Goal: Task Accomplishment & Management: Use online tool/utility

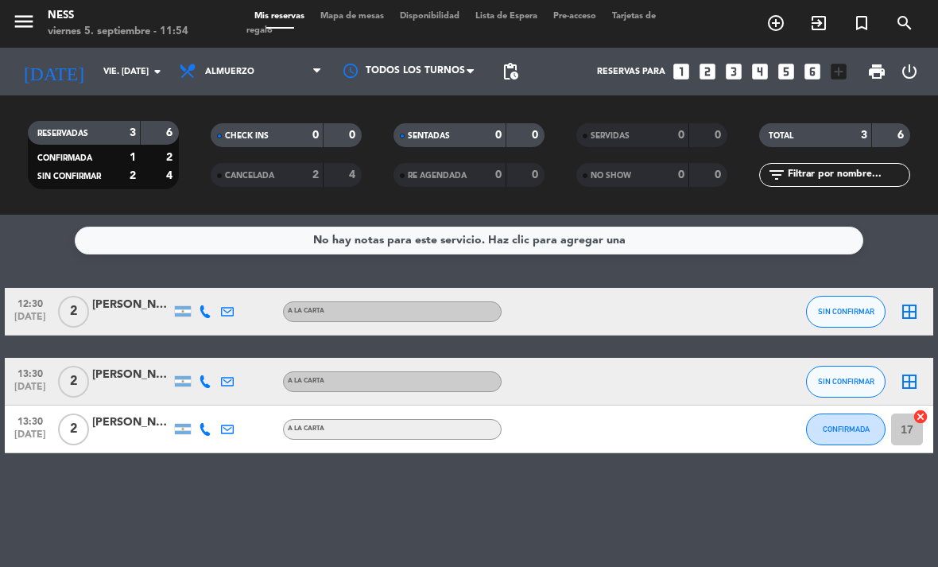
click at [371, 20] on span "Mapa de mesas" at bounding box center [353, 16] width 80 height 9
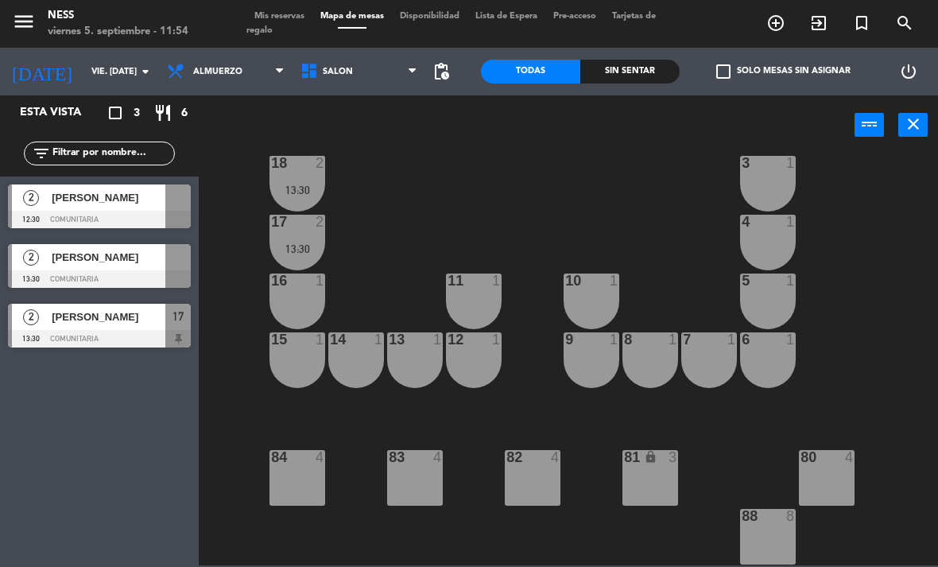
scroll to position [143, 0]
click at [99, 203] on span "[PERSON_NAME]" at bounding box center [109, 197] width 114 height 17
click at [76, 251] on span "[PERSON_NAME]" at bounding box center [109, 257] width 114 height 17
click at [87, 323] on span "[PERSON_NAME]" at bounding box center [109, 317] width 114 height 17
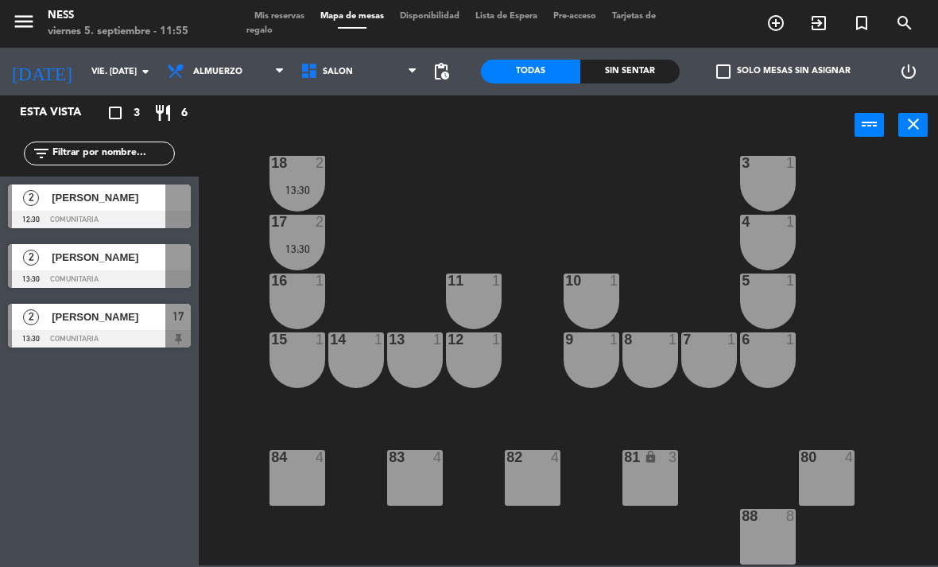
click at [292, 13] on span "Mis reservas" at bounding box center [280, 16] width 66 height 9
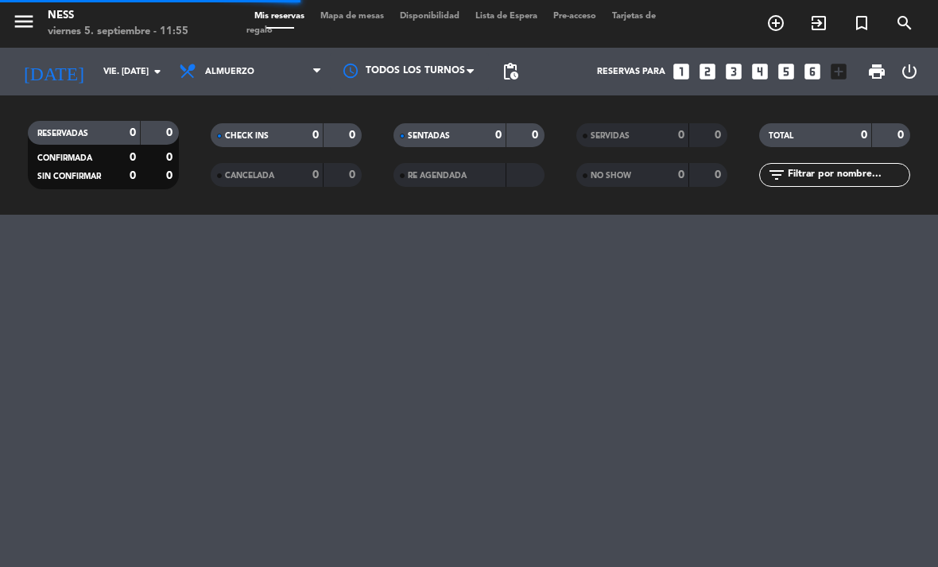
click at [133, 64] on input "vie. [DATE]" at bounding box center [154, 72] width 118 height 26
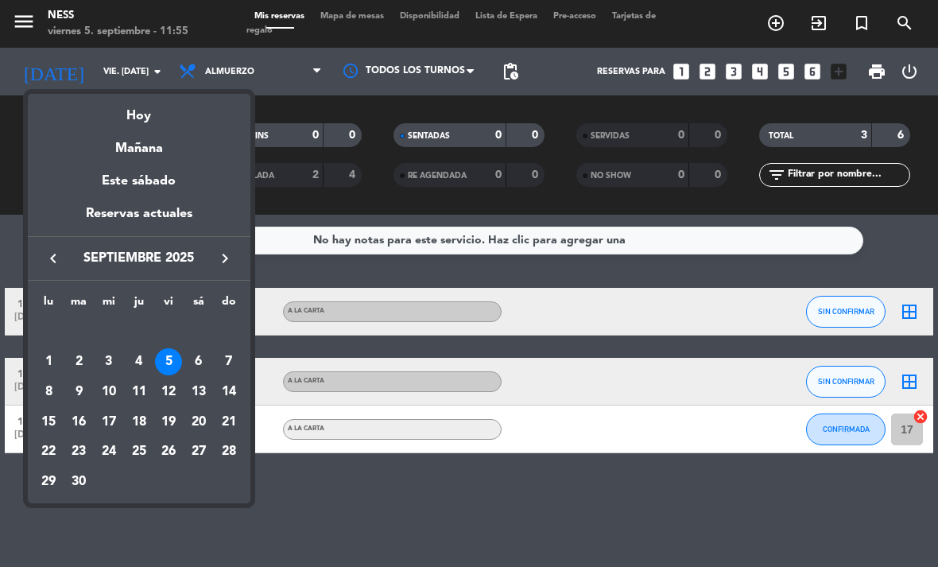
click at [56, 250] on icon "keyboard_arrow_left" at bounding box center [53, 258] width 19 height 19
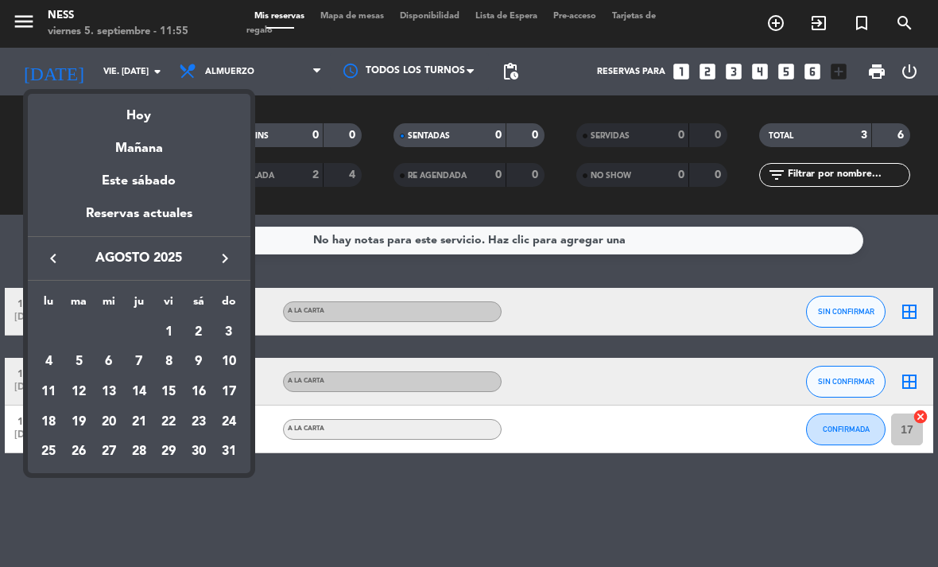
click at [178, 441] on div "29" at bounding box center [168, 452] width 27 height 27
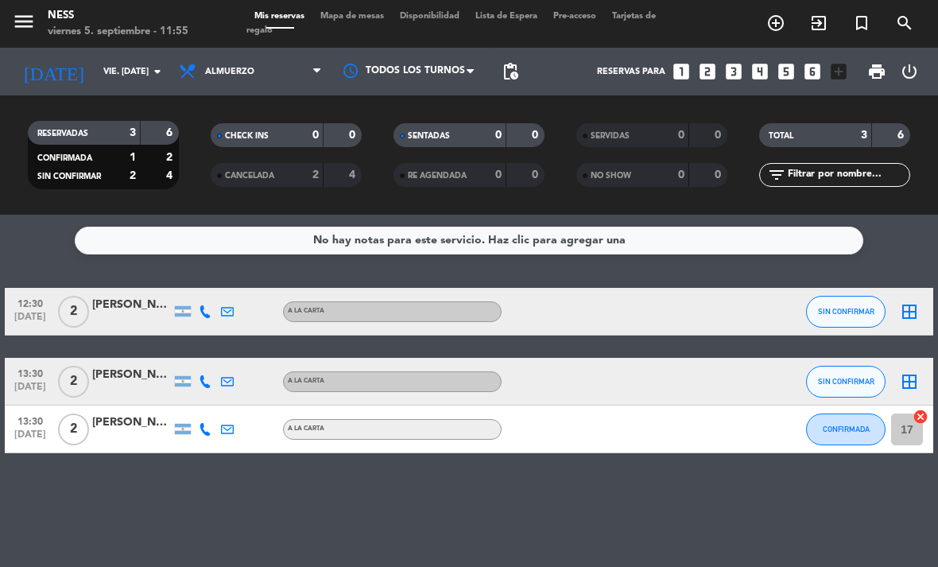
type input "vie. 29 ago."
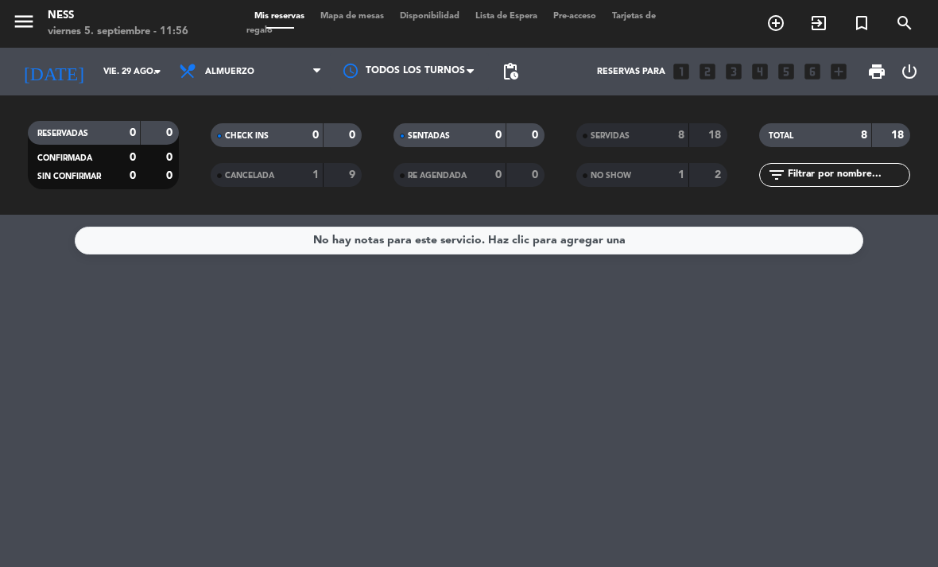
click at [356, 15] on span "Mapa de mesas" at bounding box center [353, 16] width 80 height 9
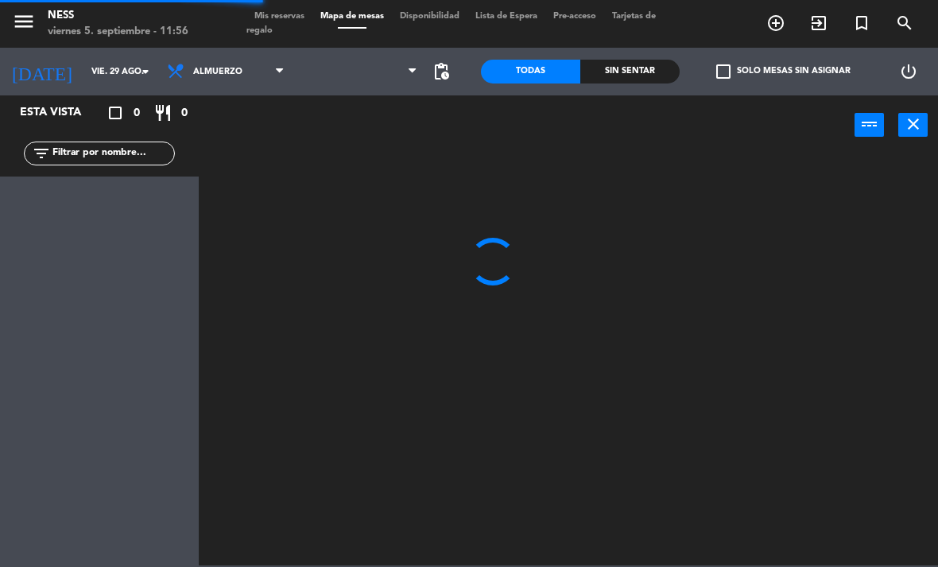
click at [103, 68] on input "vie. 29 ago." at bounding box center [142, 72] width 118 height 26
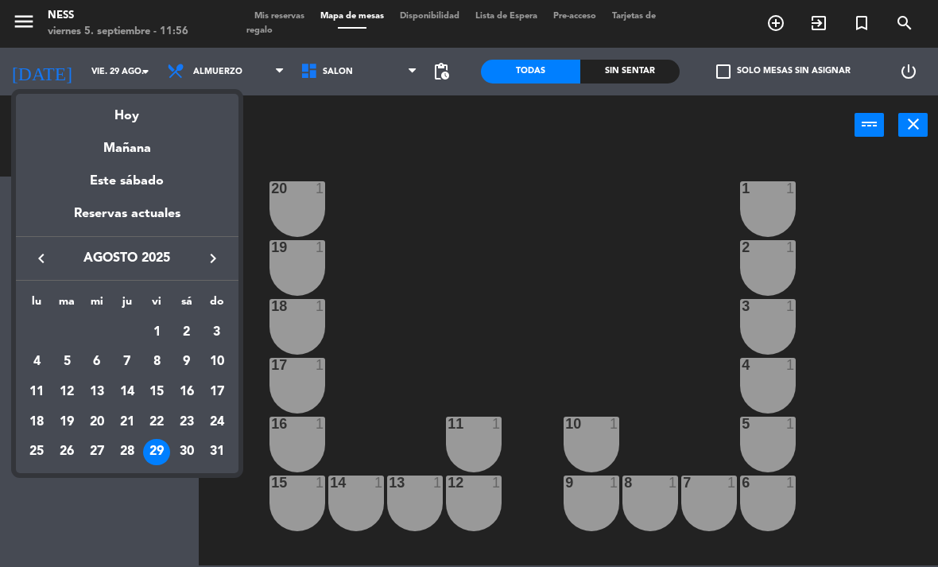
click at [213, 252] on icon "keyboard_arrow_right" at bounding box center [213, 258] width 19 height 19
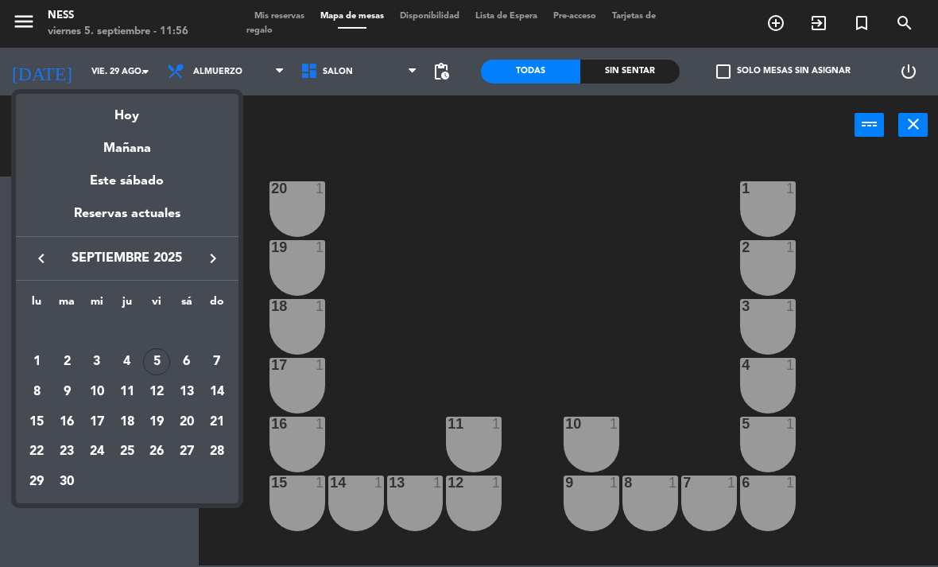
click at [158, 359] on div "5" at bounding box center [156, 361] width 27 height 27
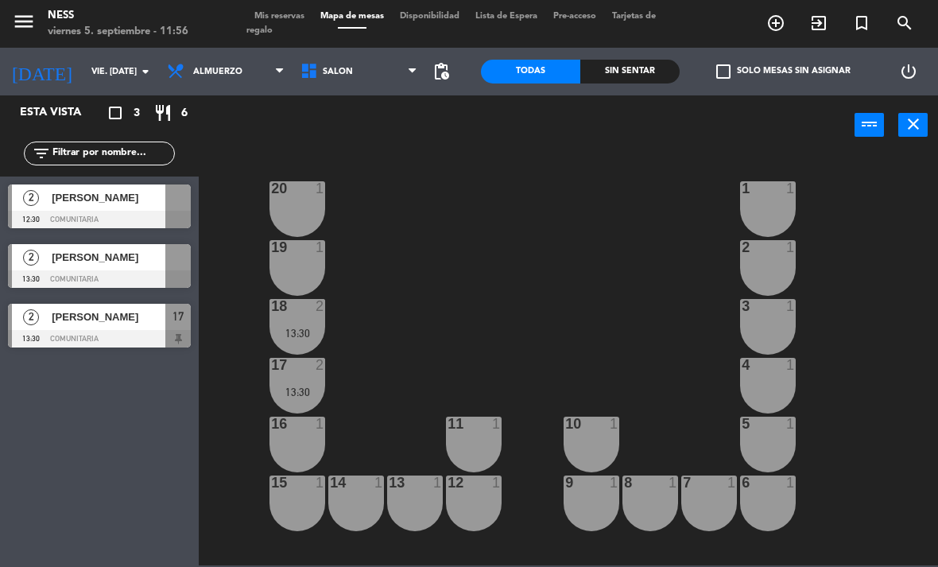
click at [142, 72] on icon "arrow_drop_down" at bounding box center [145, 71] width 19 height 19
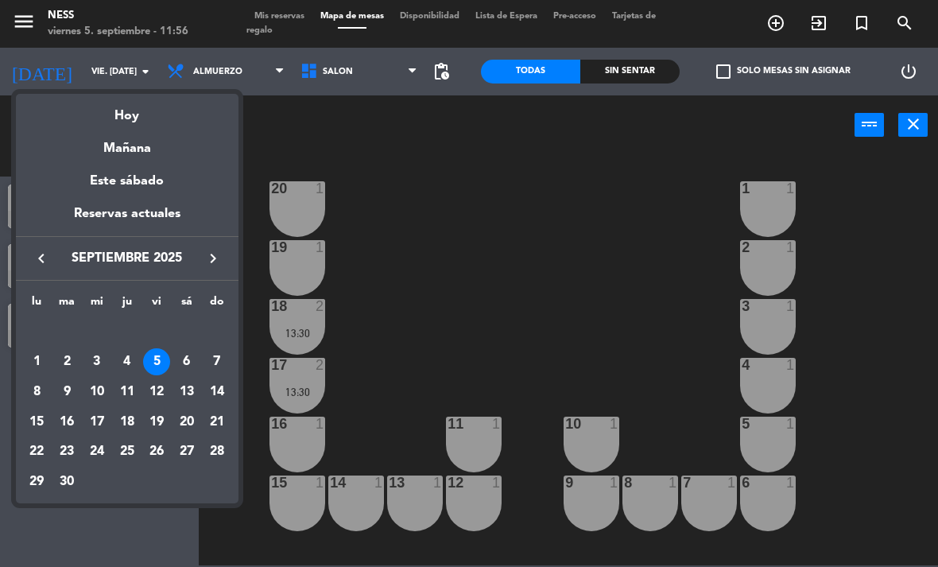
click at [130, 356] on div "4" at bounding box center [127, 361] width 27 height 27
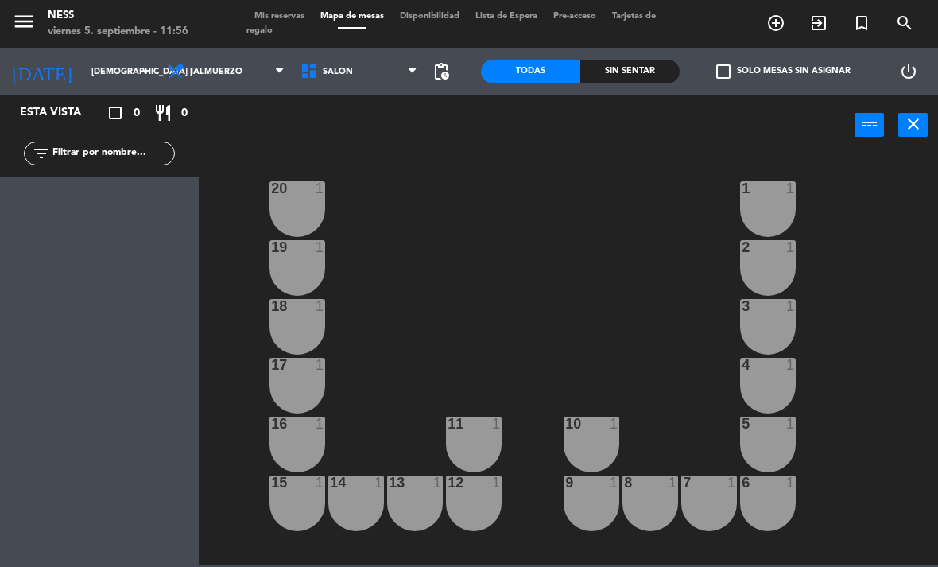
click at [252, 68] on span "Almuerzo" at bounding box center [226, 71] width 134 height 35
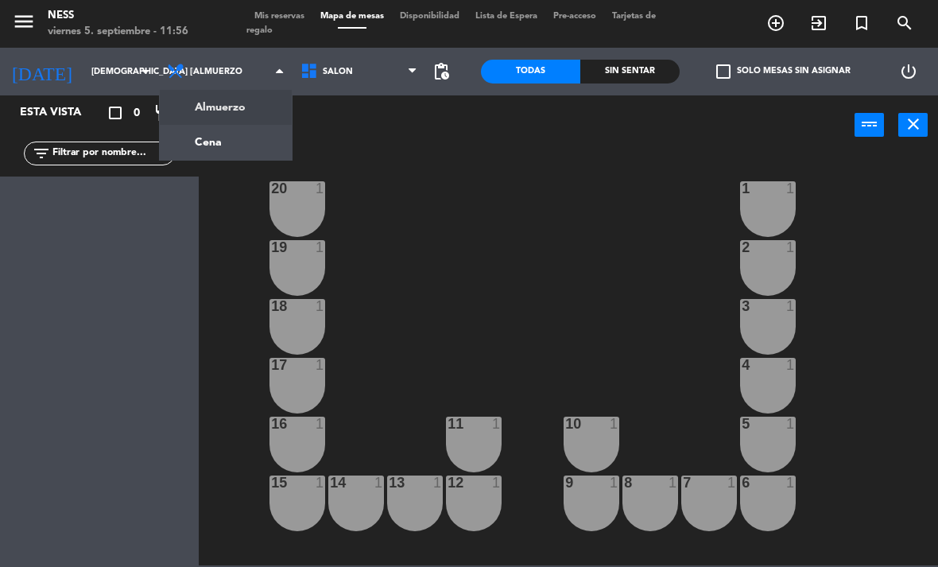
click at [212, 132] on ng-component "menu Ness viernes 5. septiembre - 11:56 Mis reservas Mapa de mesas Disponibilid…" at bounding box center [469, 282] width 938 height 565
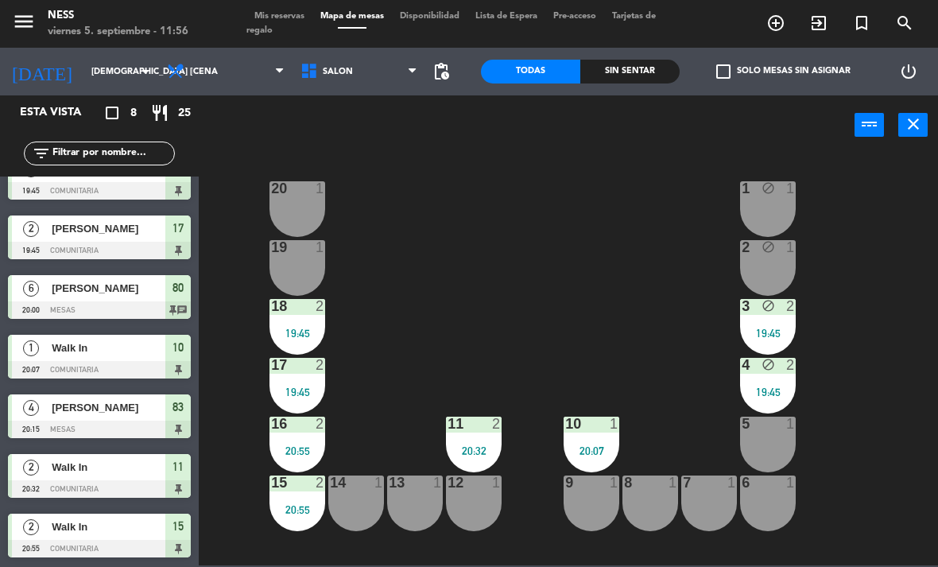
scroll to position [88, 0]
click at [238, 73] on span "Cena" at bounding box center [226, 71] width 134 height 35
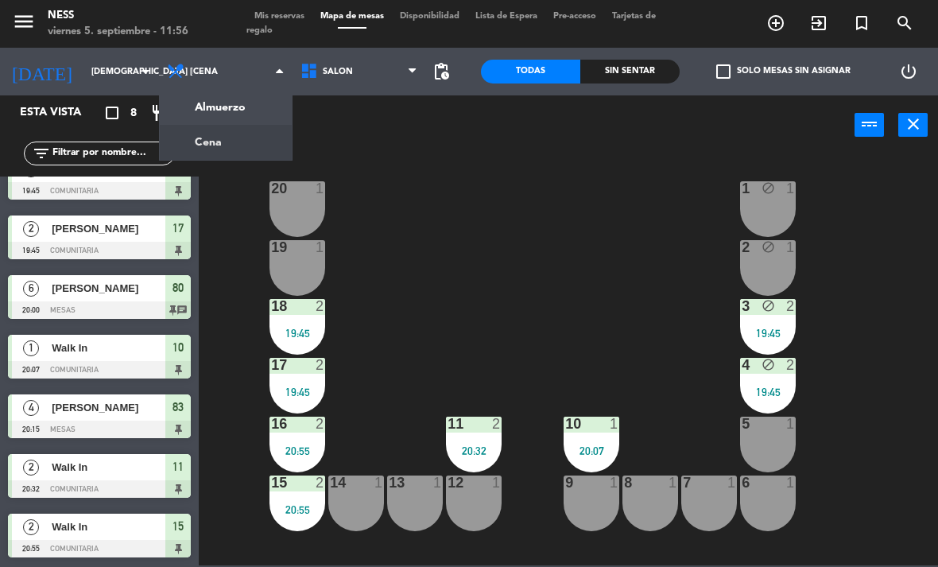
click at [124, 71] on input "[DEMOGRAPHIC_DATA] [DATE]" at bounding box center [142, 72] width 118 height 26
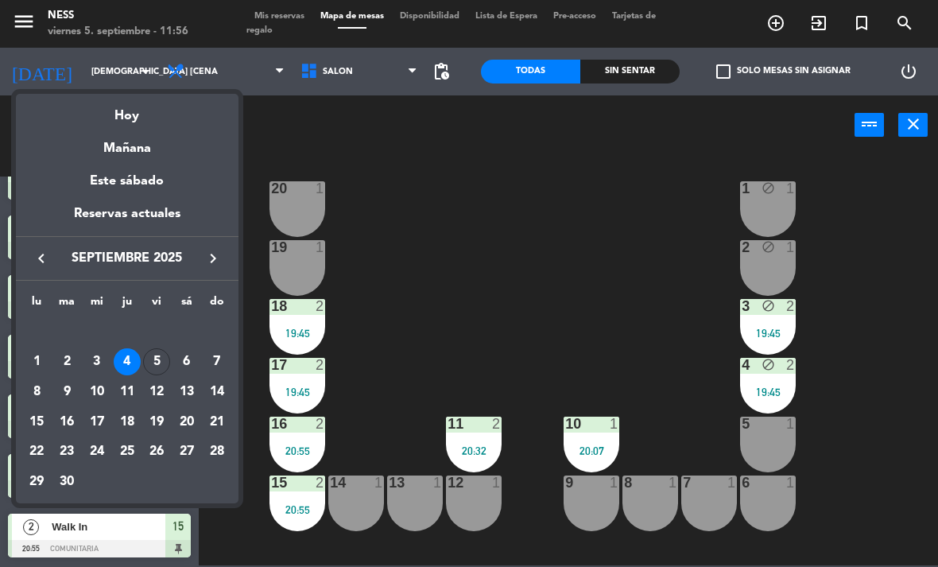
click at [169, 363] on div "5" at bounding box center [156, 361] width 27 height 27
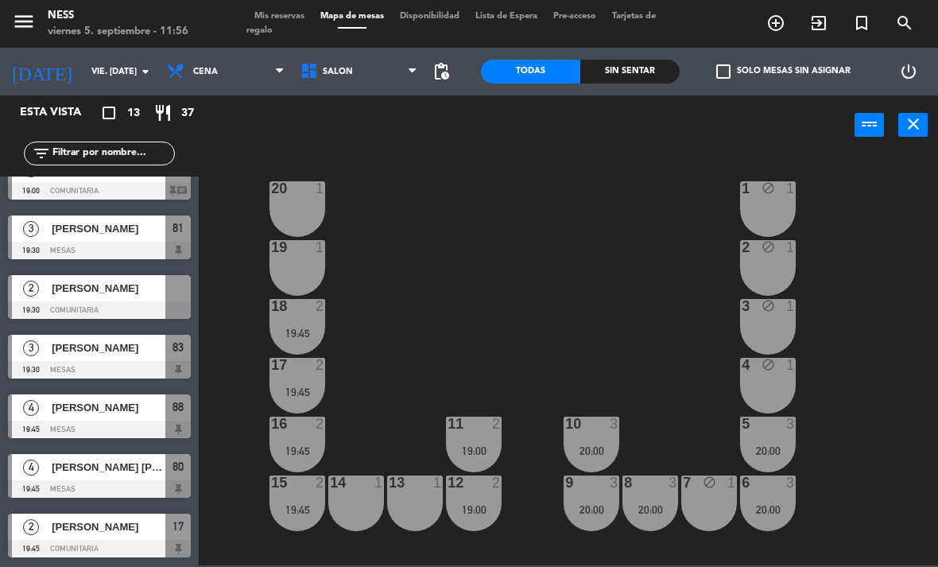
click at [252, 68] on span "Cena" at bounding box center [226, 71] width 134 height 35
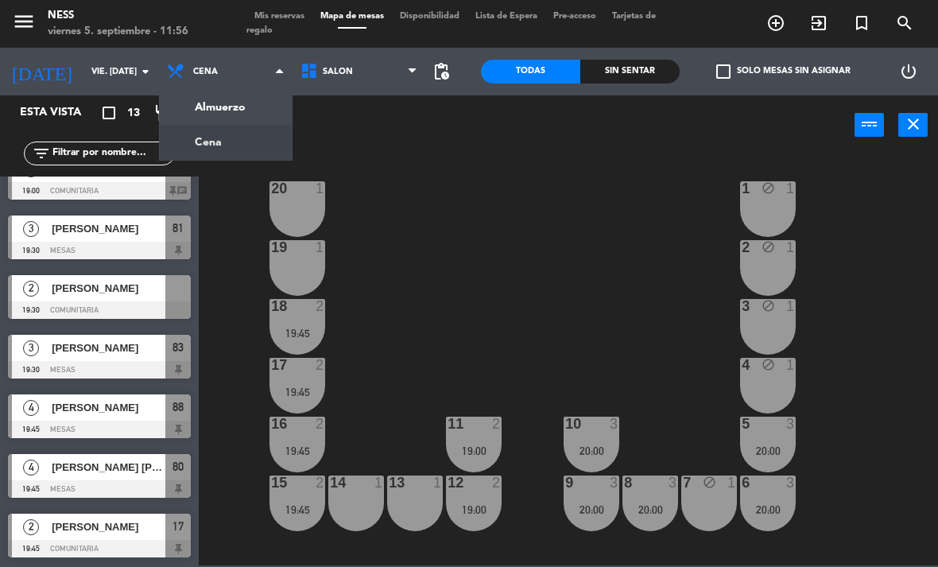
click at [250, 115] on ng-component "menu Ness viernes 5. septiembre - 11:56 Mis reservas Mapa de mesas Disponibilid…" at bounding box center [469, 282] width 938 height 565
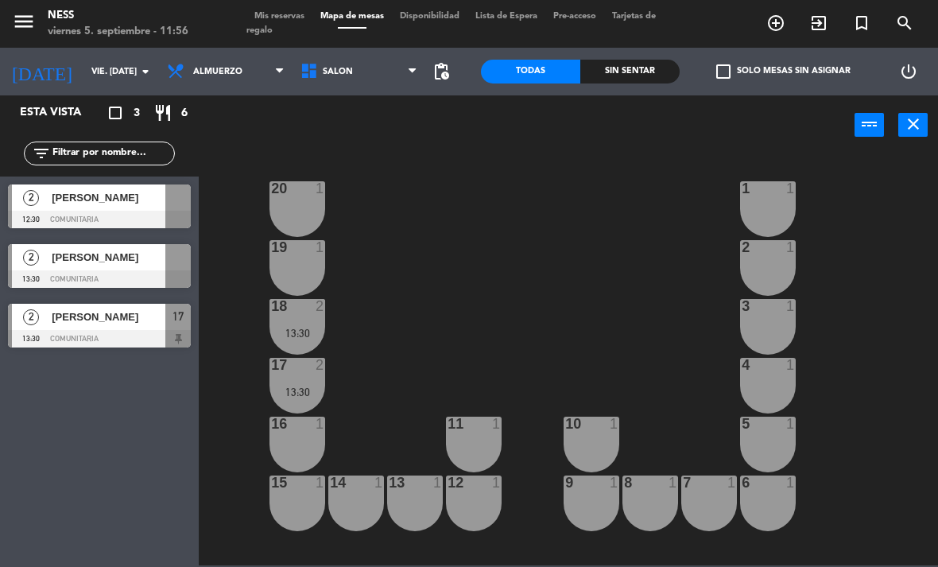
scroll to position [0, 0]
click at [118, 76] on input "vie. [DATE]" at bounding box center [142, 72] width 118 height 26
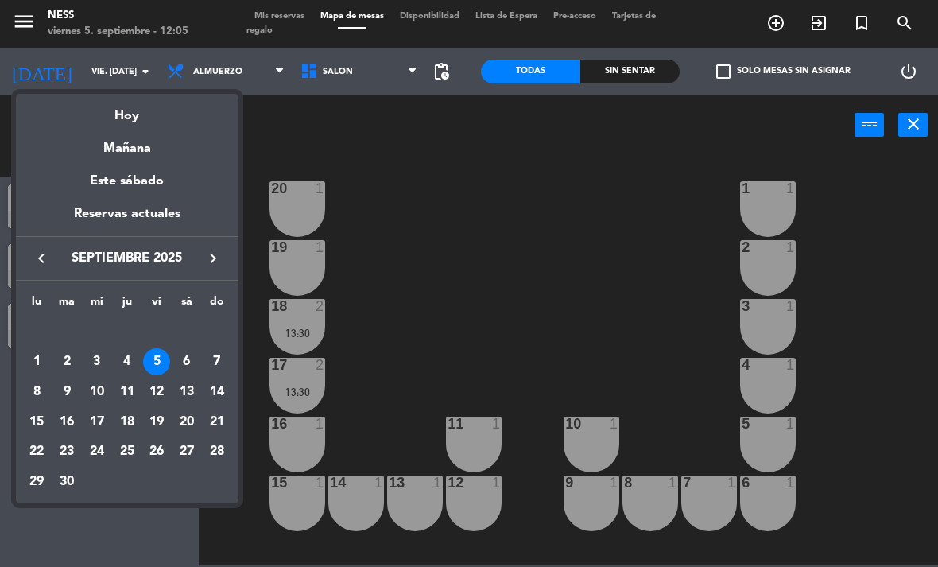
click at [190, 362] on div "6" at bounding box center [186, 361] width 27 height 27
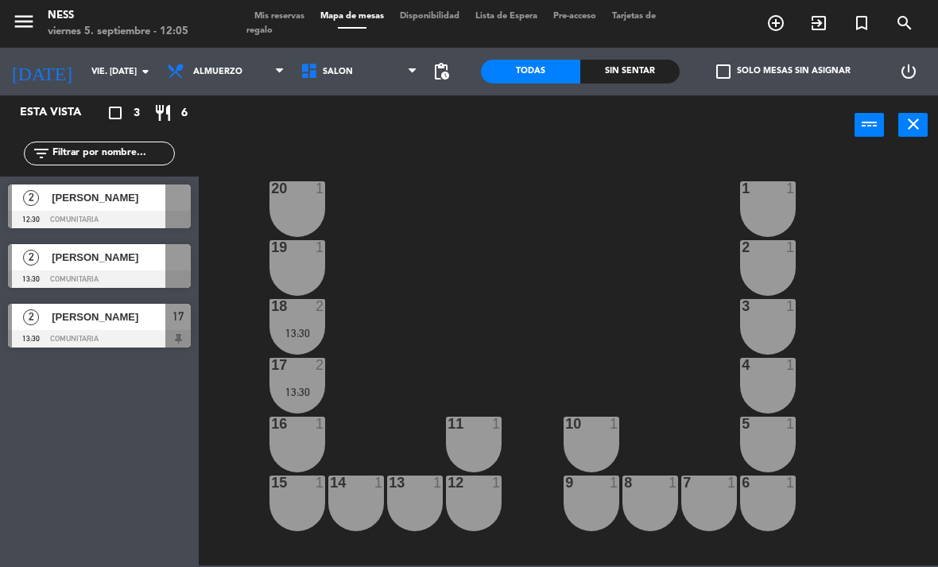
type input "sáb. [DATE]"
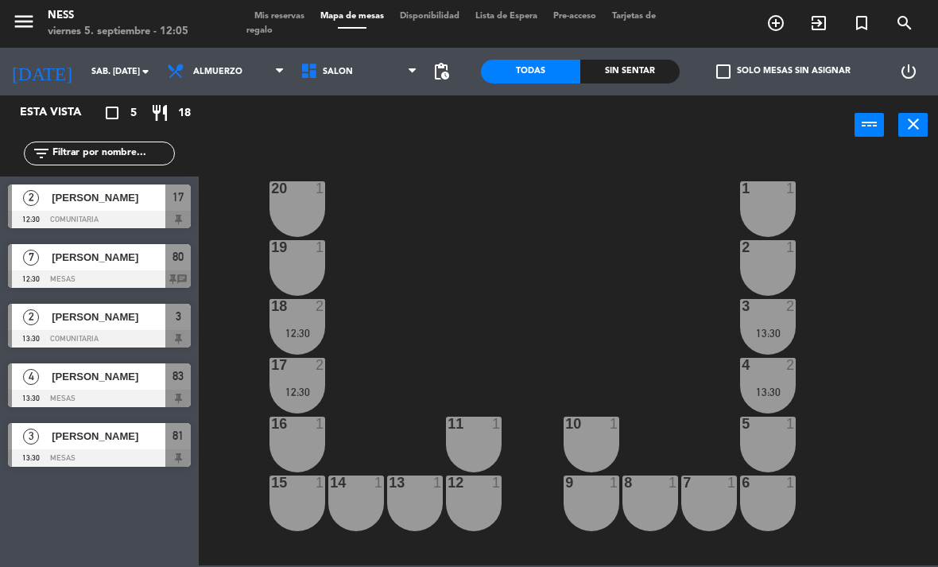
click at [645, 12] on span "Tarjetas de regalo" at bounding box center [452, 23] width 410 height 23
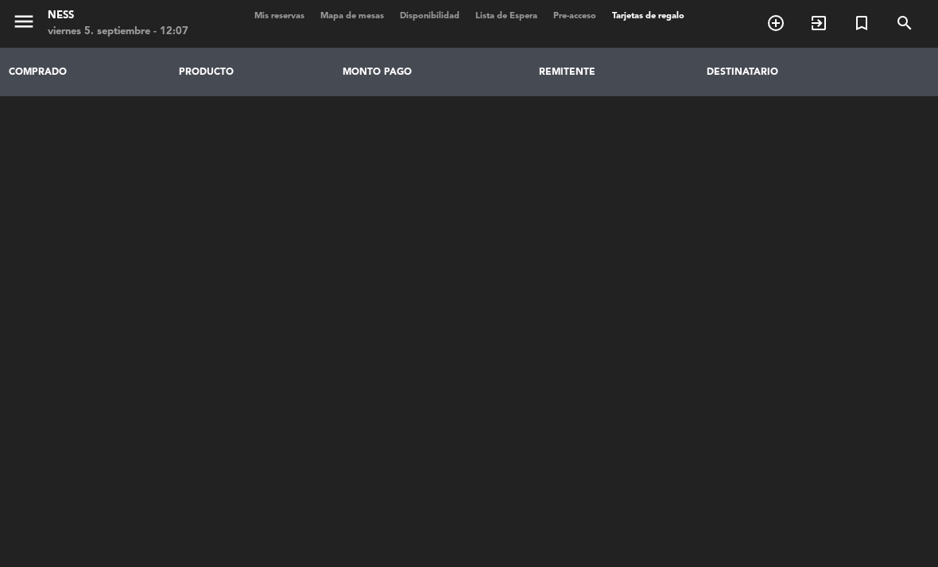
click at [291, 21] on span "Mis reservas" at bounding box center [280, 16] width 66 height 9
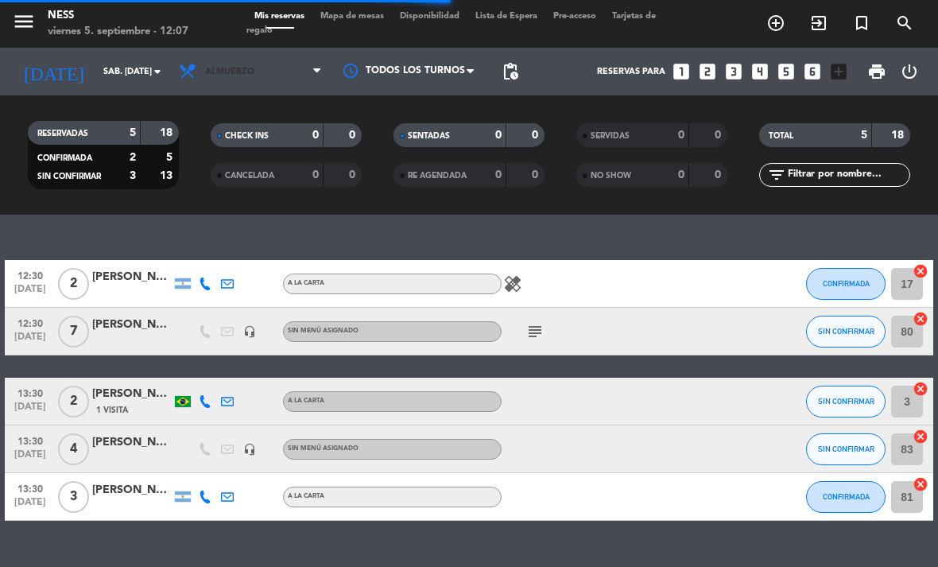
click at [293, 68] on span "Almuerzo" at bounding box center [250, 71] width 159 height 35
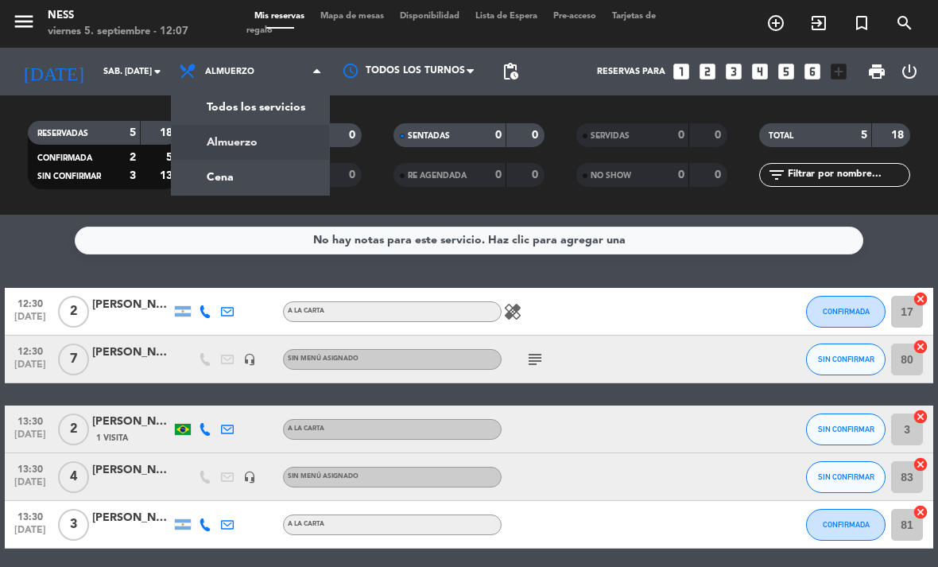
click at [129, 66] on input "sáb. [DATE]" at bounding box center [154, 72] width 118 height 26
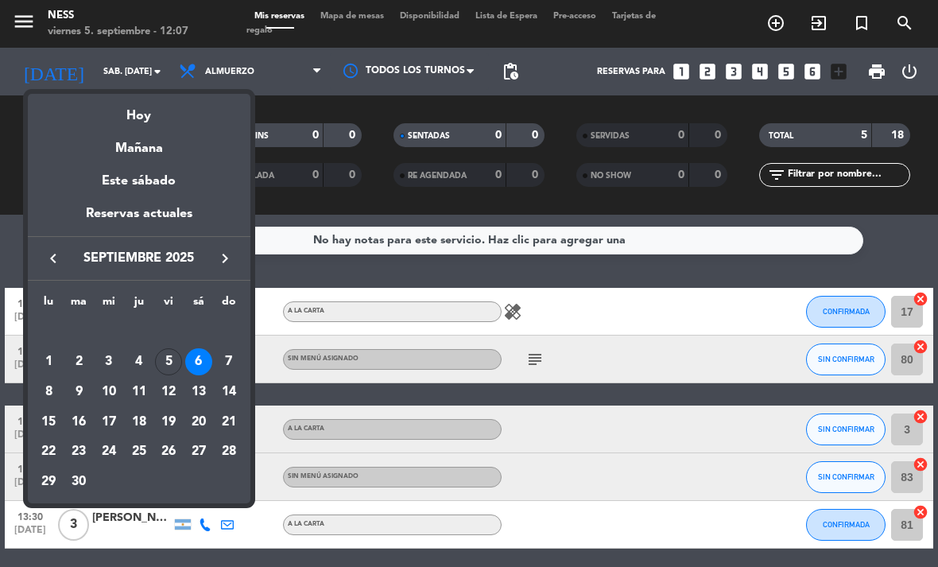
click at [180, 367] on div "5" at bounding box center [168, 361] width 27 height 27
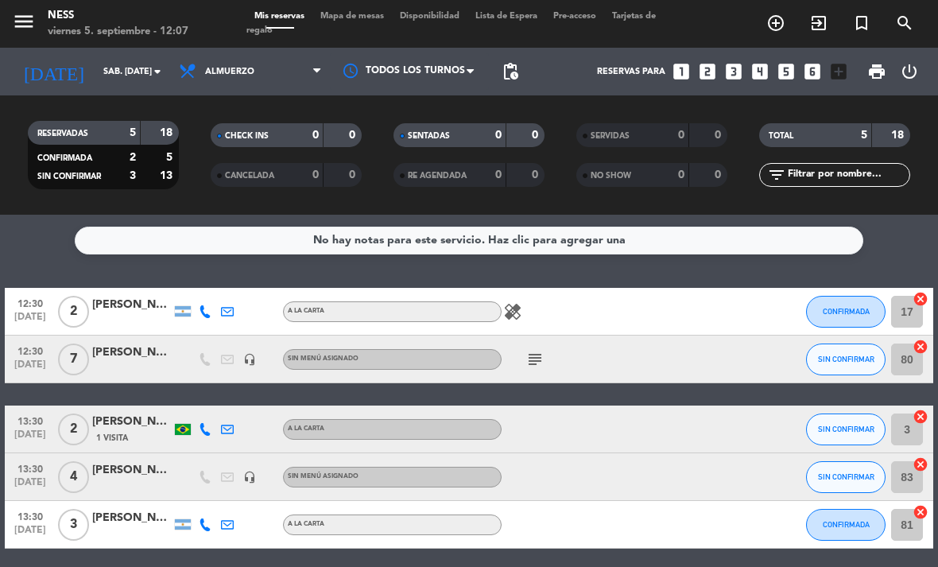
type input "vie. [DATE]"
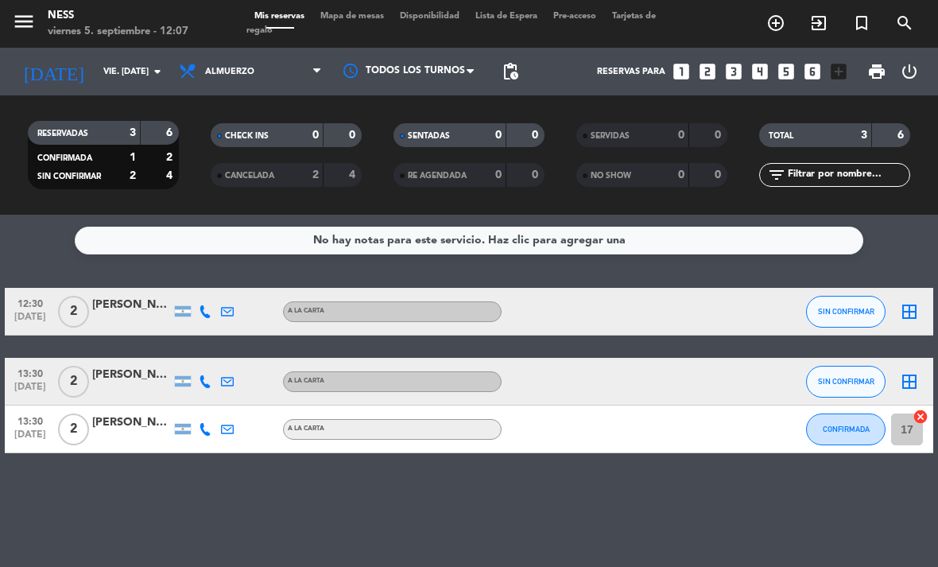
click at [805, 535] on div "No hay notas para este servicio. Haz clic para agregar una 12:30 [DATE] 2 Carol…" at bounding box center [469, 391] width 938 height 352
click at [914, 312] on icon "border_all" at bounding box center [909, 311] width 19 height 19
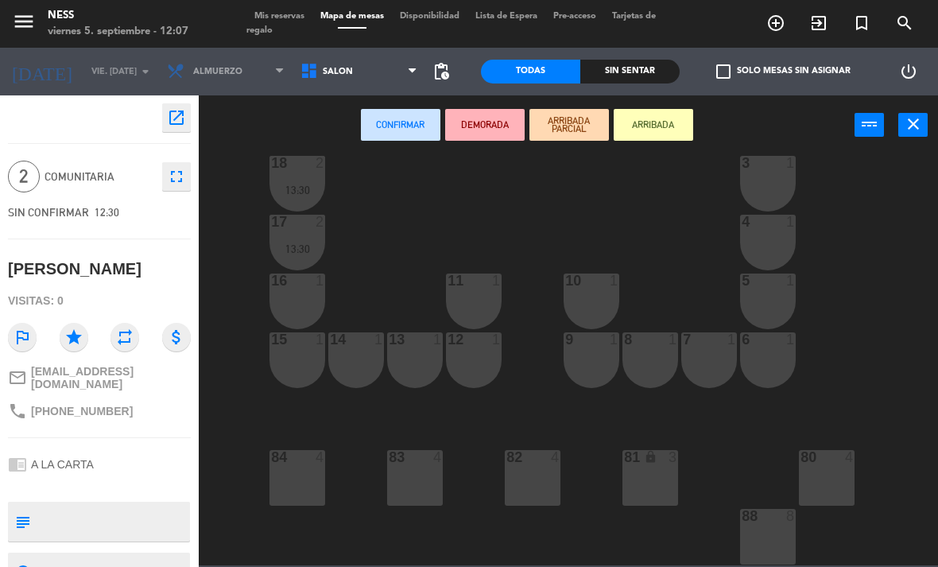
scroll to position [143, 0]
click at [538, 489] on div "82 4" at bounding box center [533, 478] width 56 height 56
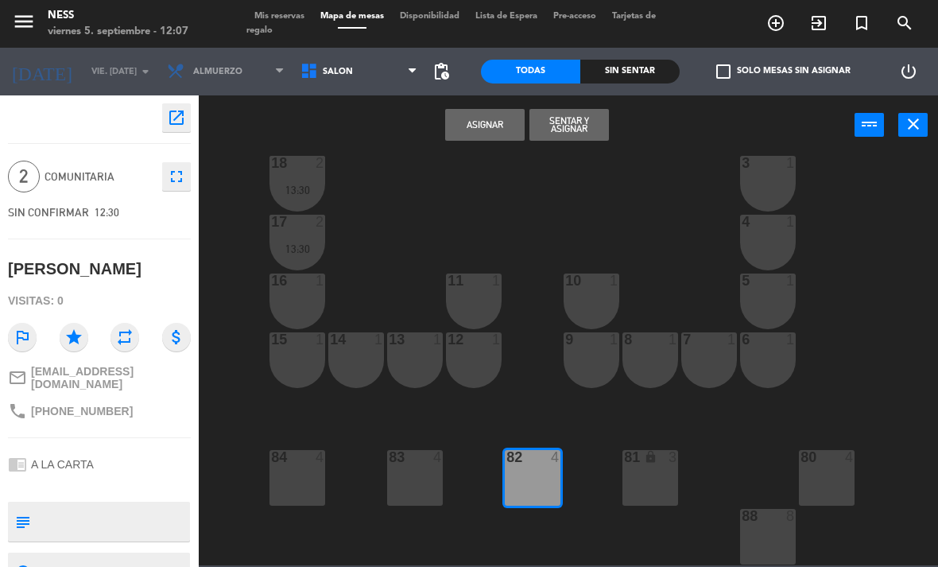
click at [483, 131] on button "Asignar" at bounding box center [485, 125] width 80 height 32
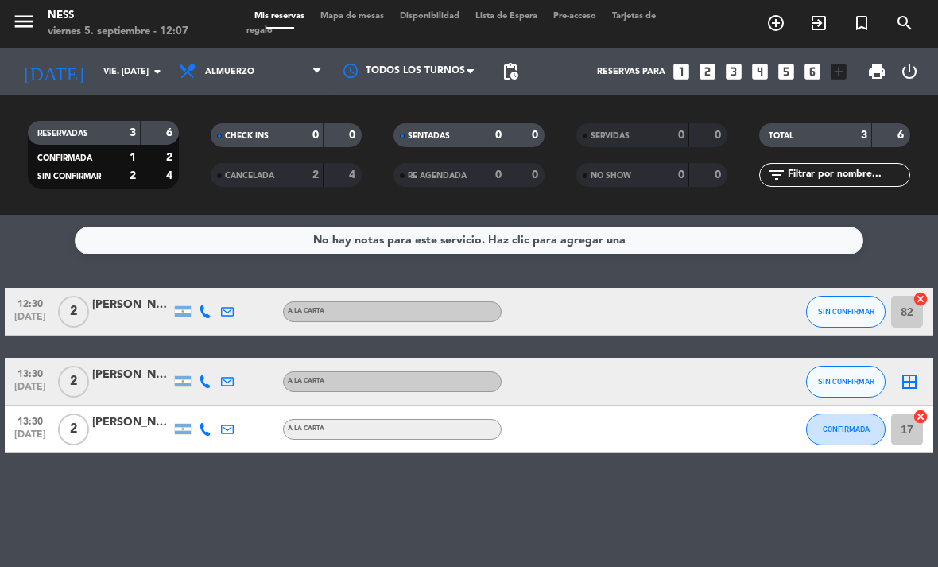
click at [361, 17] on span "Mapa de mesas" at bounding box center [353, 16] width 80 height 9
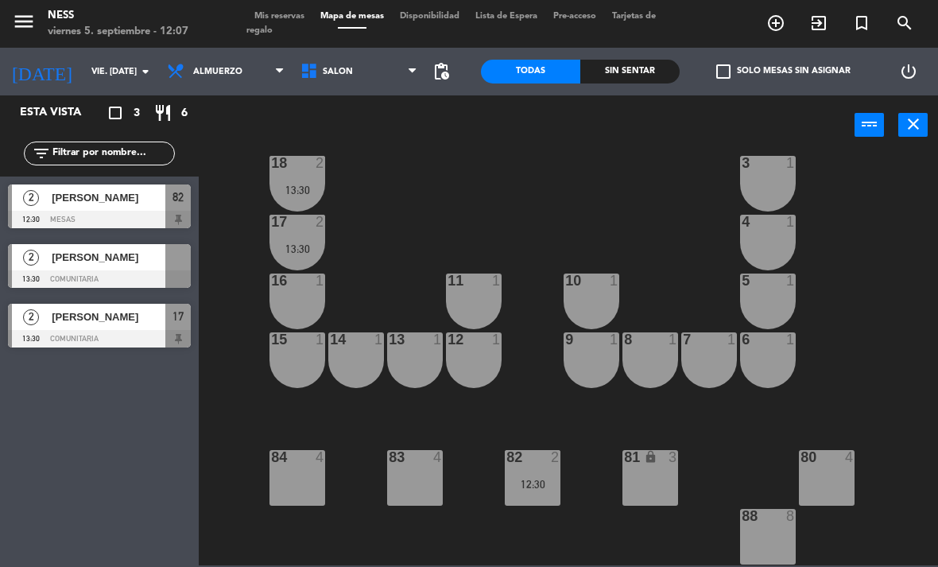
scroll to position [143, 0]
click at [536, 469] on div "82 2 12:30" at bounding box center [533, 478] width 56 height 56
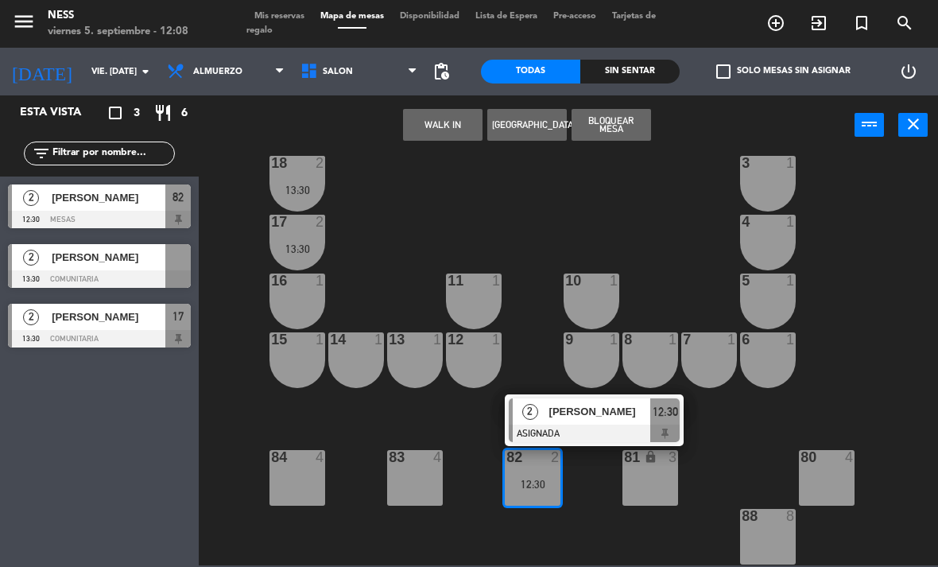
click at [612, 408] on span "[PERSON_NAME]" at bounding box center [600, 411] width 102 height 17
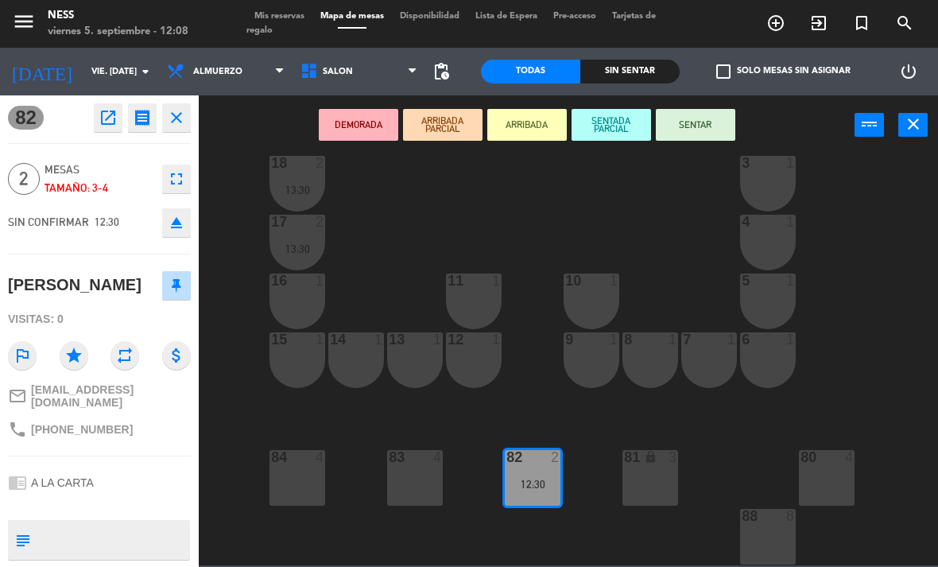
click at [698, 134] on button "SENTAR" at bounding box center [696, 125] width 80 height 32
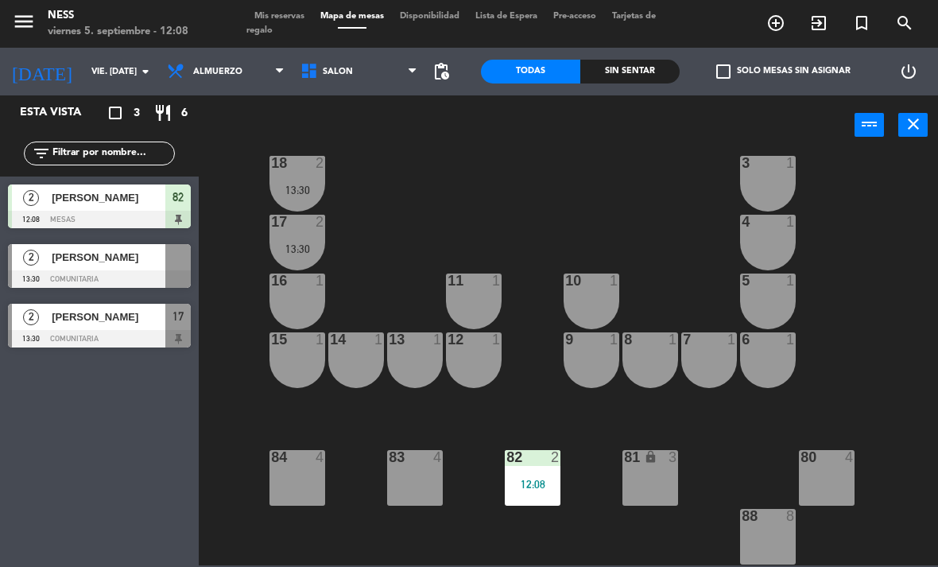
click at [685, 225] on div "20 1 1 1 19 1 2 1 18 2 13:30 3 1 17 2 13:30 4 1 16 1 11 1 10 1 5 1 12 1 14 1 13…" at bounding box center [573, 359] width 730 height 412
